Goal: Find specific page/section: Find specific page/section

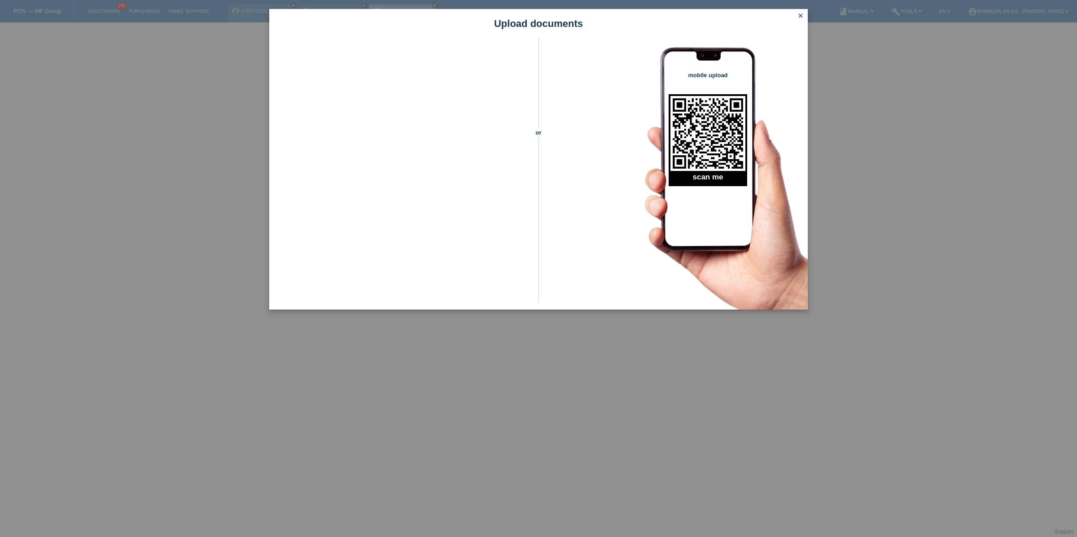
click at [793, 15] on div "Upload documents" at bounding box center [538, 23] width 539 height 29
click at [798, 15] on icon "close" at bounding box center [800, 15] width 7 height 7
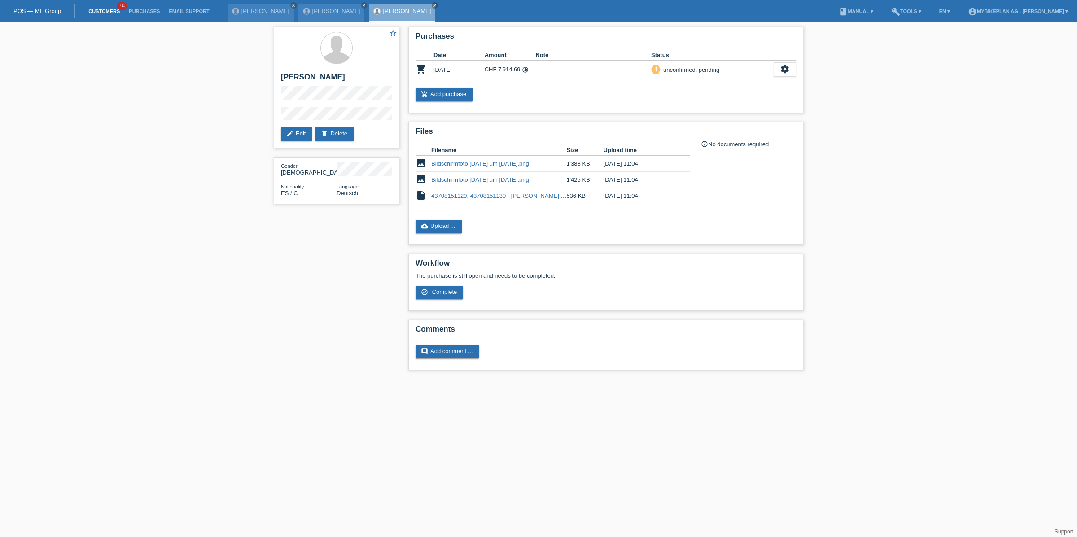
click at [101, 9] on link "Customers" at bounding box center [104, 11] width 40 height 5
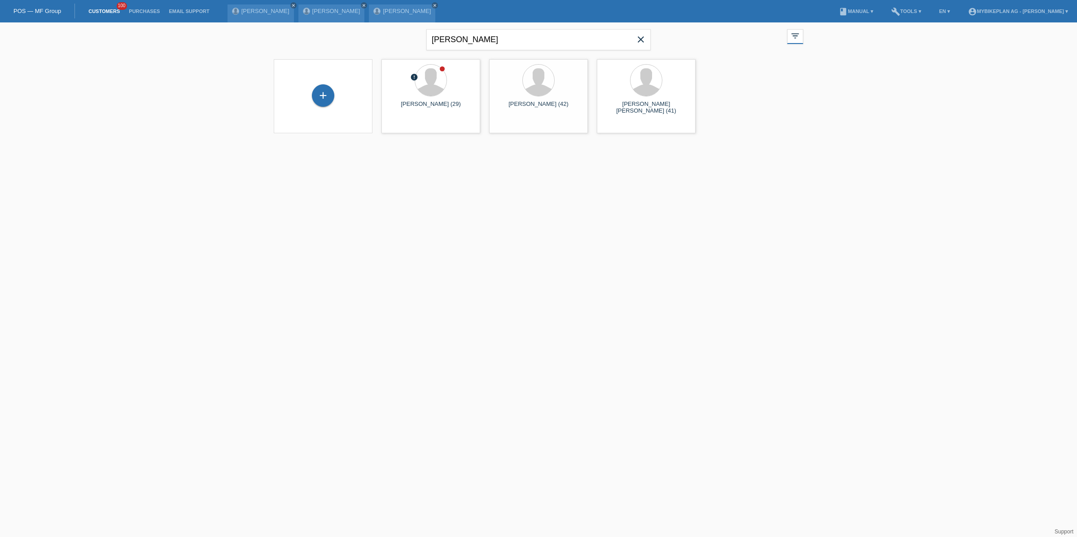
click at [639, 39] on icon "close" at bounding box center [641, 39] width 11 height 11
